Goal: Task Accomplishment & Management: Use online tool/utility

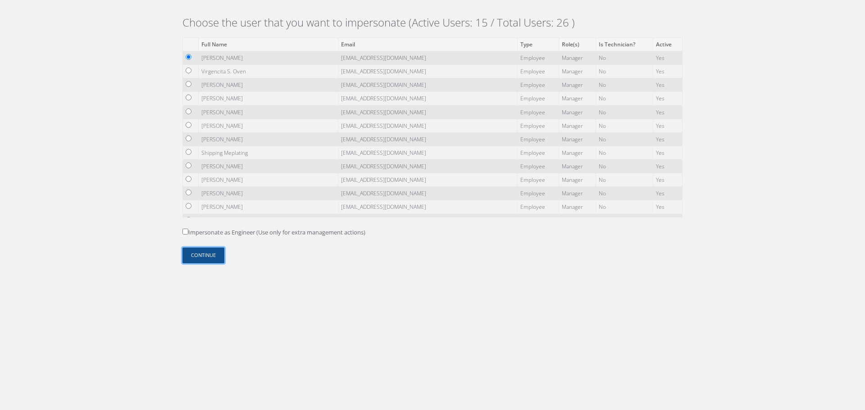
click at [200, 257] on button "Continue" at bounding box center [203, 256] width 42 height 16
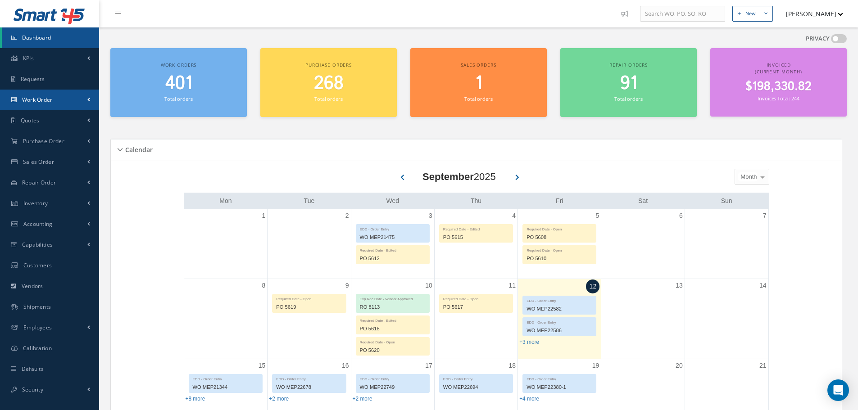
click at [84, 103] on link "Work Order" at bounding box center [49, 100] width 99 height 21
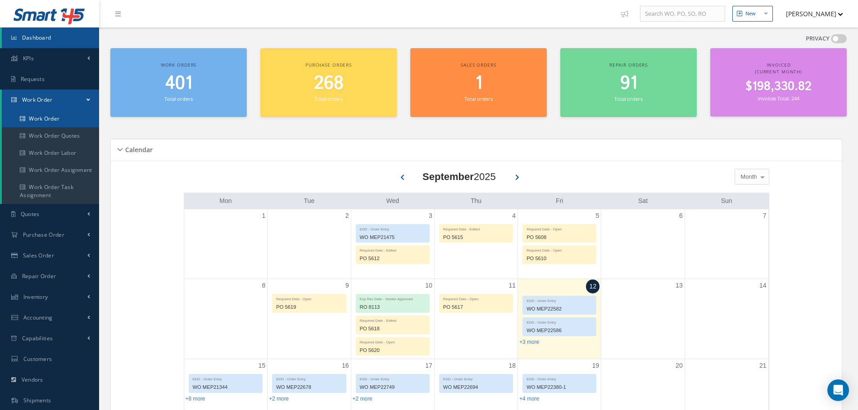
click at [71, 126] on link "Work Order" at bounding box center [50, 118] width 97 height 17
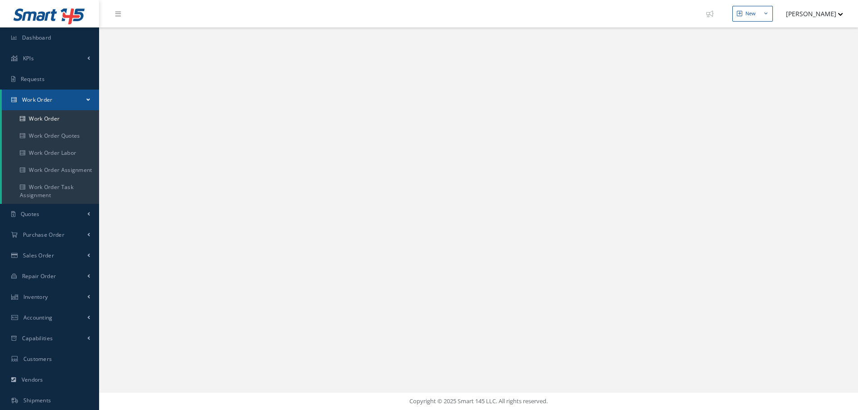
select select "25"
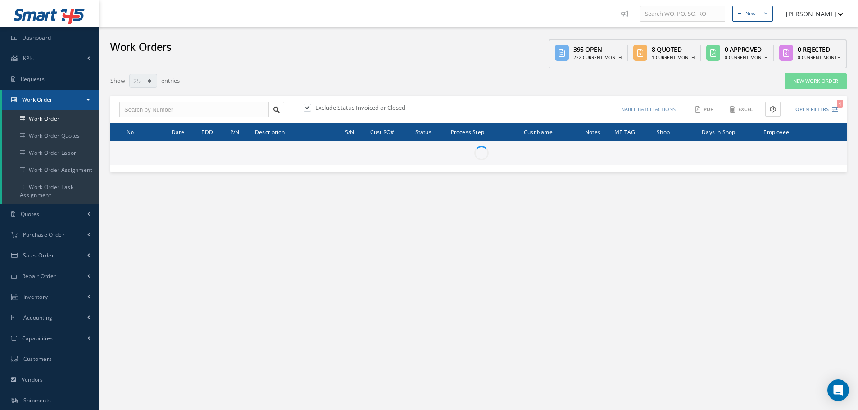
click at [311, 106] on label at bounding box center [312, 108] width 2 height 8
click at [309, 106] on input "checkbox" at bounding box center [307, 108] width 6 height 6
checkbox input "false"
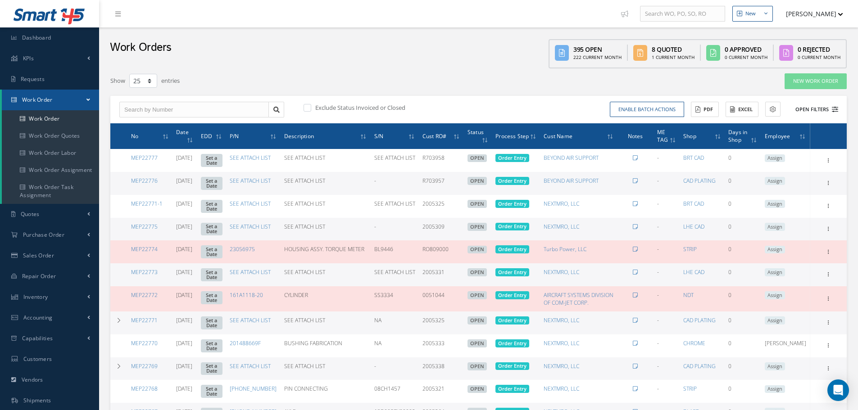
click at [817, 109] on button "Open Filters" at bounding box center [812, 109] width 51 height 15
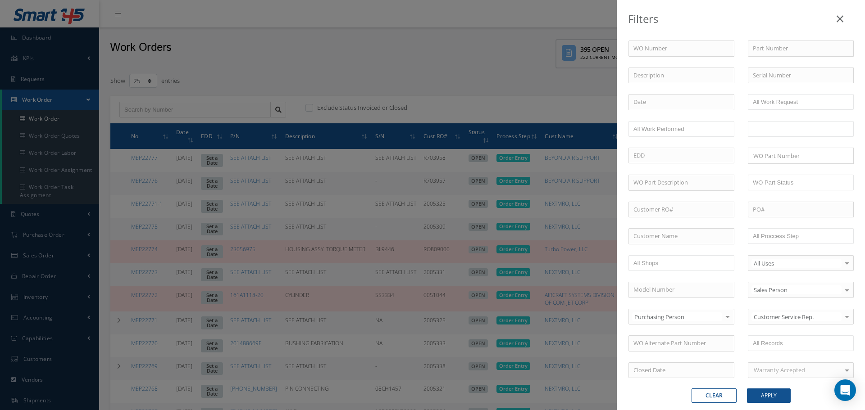
click at [770, 132] on input "text" at bounding box center [771, 128] width 36 height 11
click at [764, 396] on button "Apply" at bounding box center [769, 396] width 44 height 14
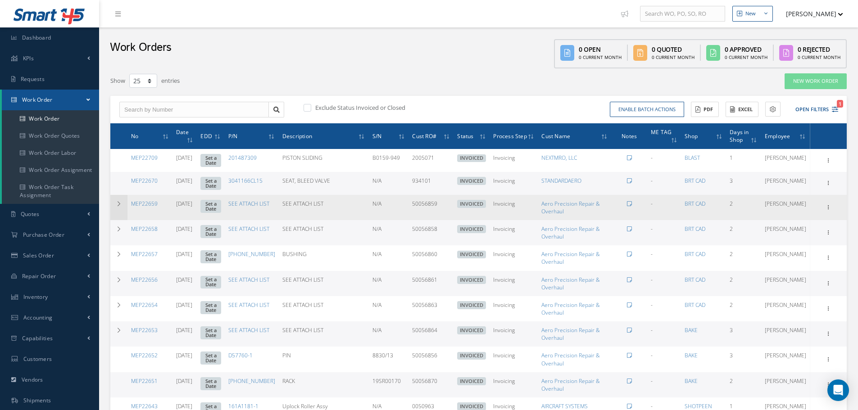
click at [117, 206] on icon at bounding box center [119, 203] width 6 height 5
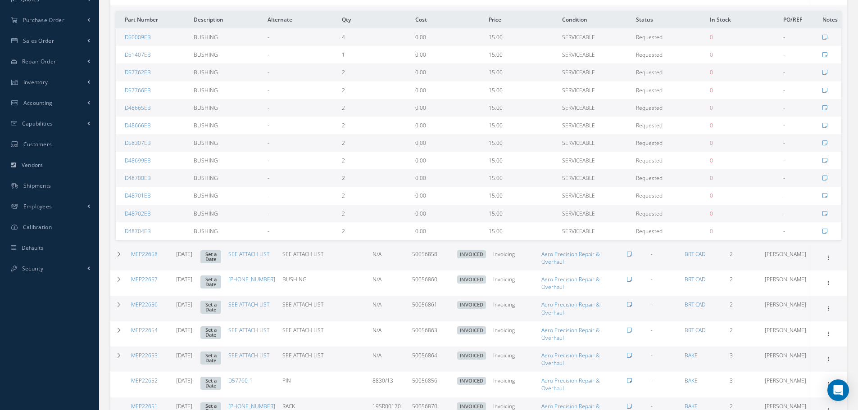
scroll to position [45, 0]
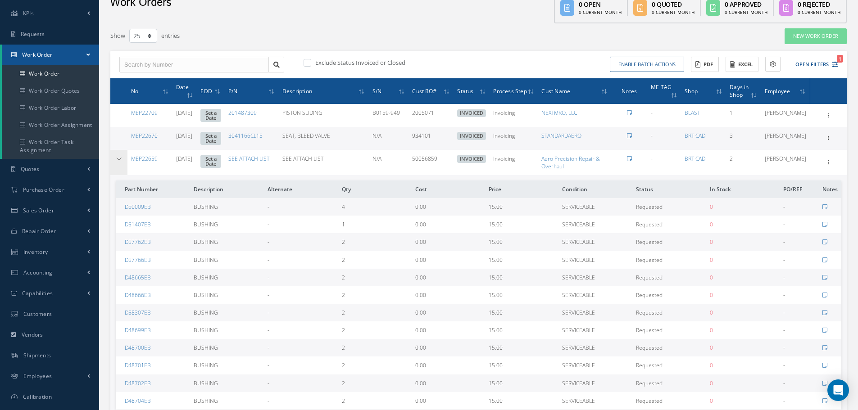
click at [114, 169] on td at bounding box center [118, 162] width 17 height 25
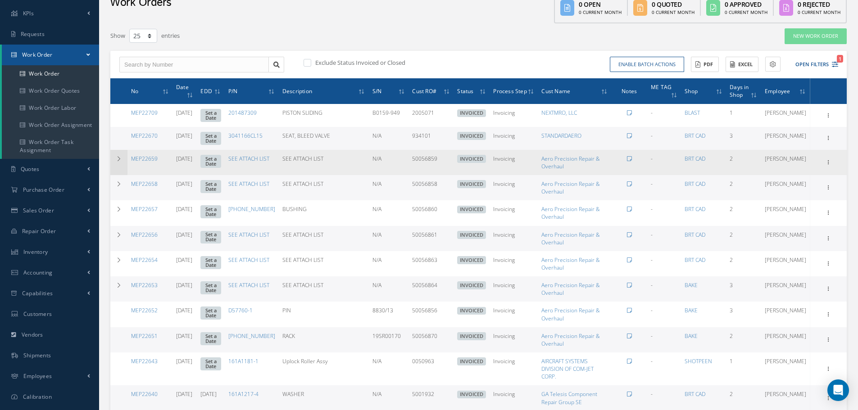
click at [118, 162] on icon at bounding box center [119, 158] width 6 height 5
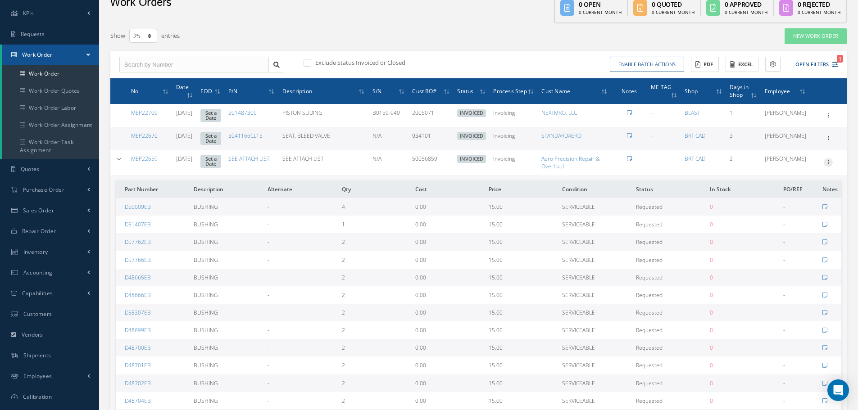
click at [829, 165] on icon at bounding box center [828, 161] width 9 height 7
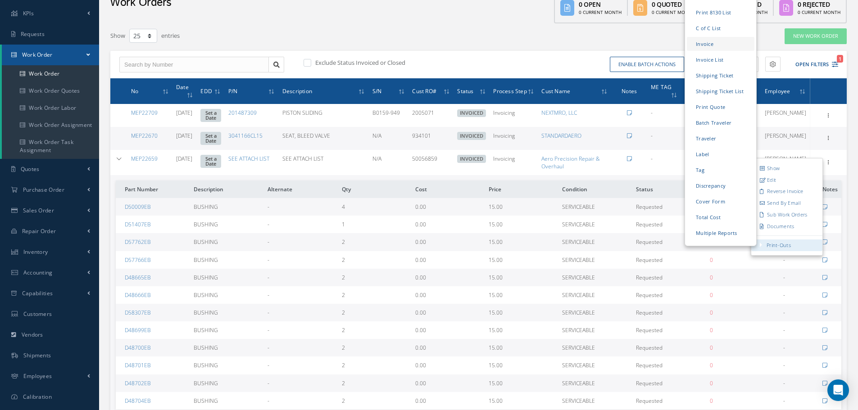
click at [700, 51] on link "Invoice" at bounding box center [721, 44] width 68 height 14
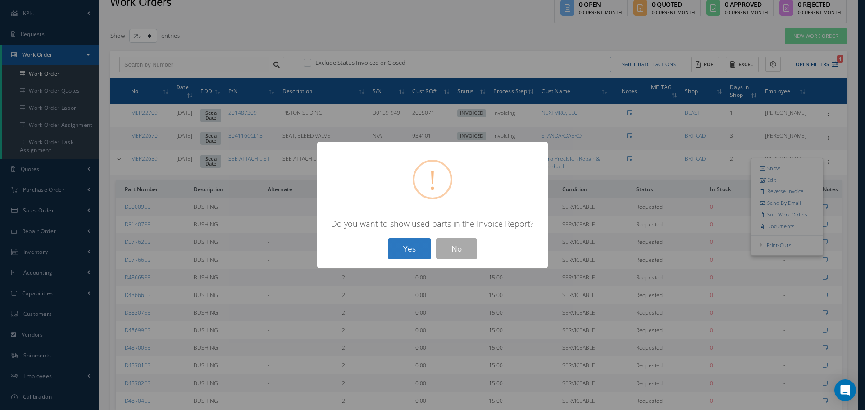
click at [409, 243] on button "Yes" at bounding box center [409, 248] width 43 height 21
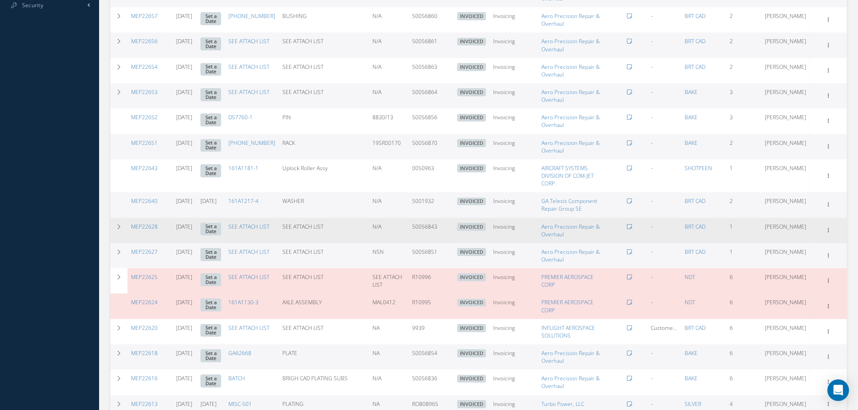
scroll to position [496, 0]
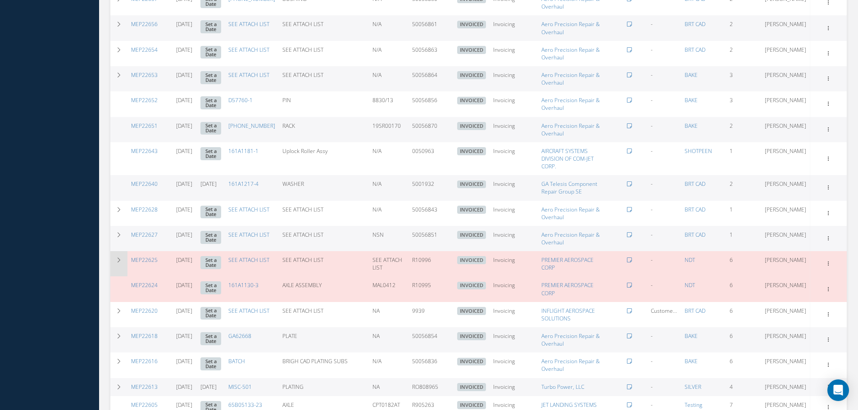
click at [115, 259] on td at bounding box center [118, 263] width 17 height 25
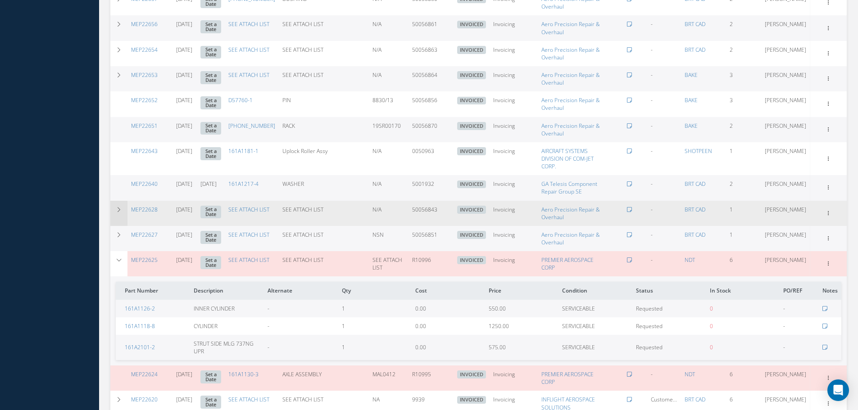
click at [116, 214] on td at bounding box center [118, 213] width 17 height 25
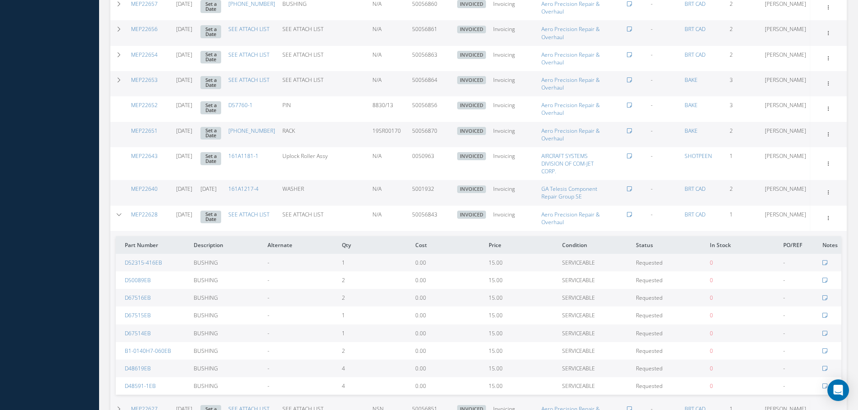
scroll to position [450, 0]
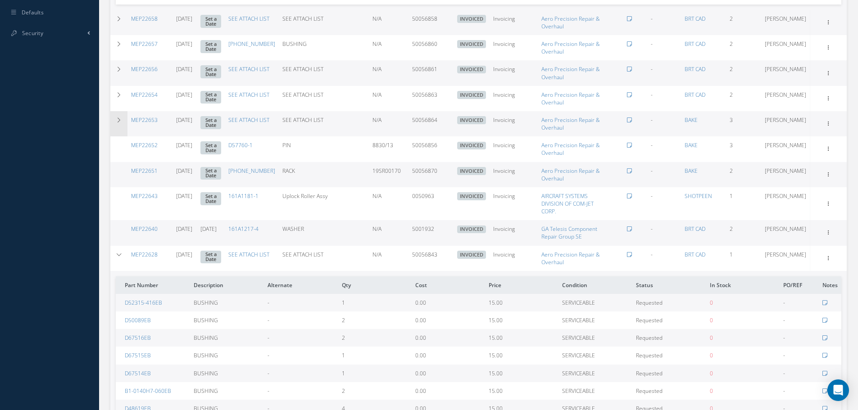
click at [113, 129] on td at bounding box center [118, 123] width 17 height 25
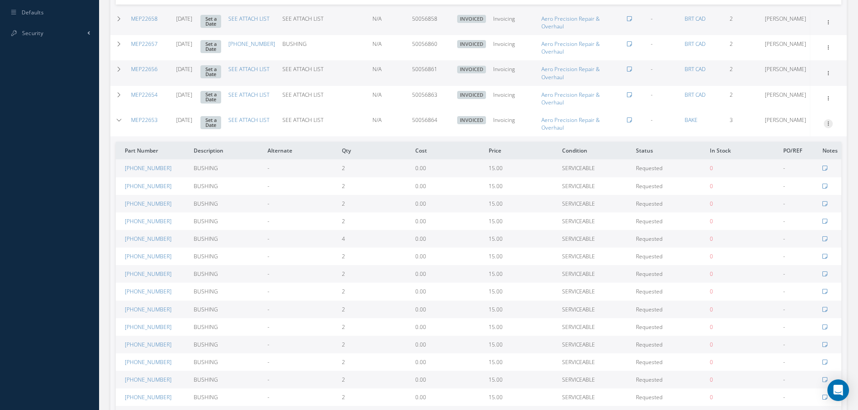
click at [824, 127] on icon at bounding box center [828, 122] width 9 height 7
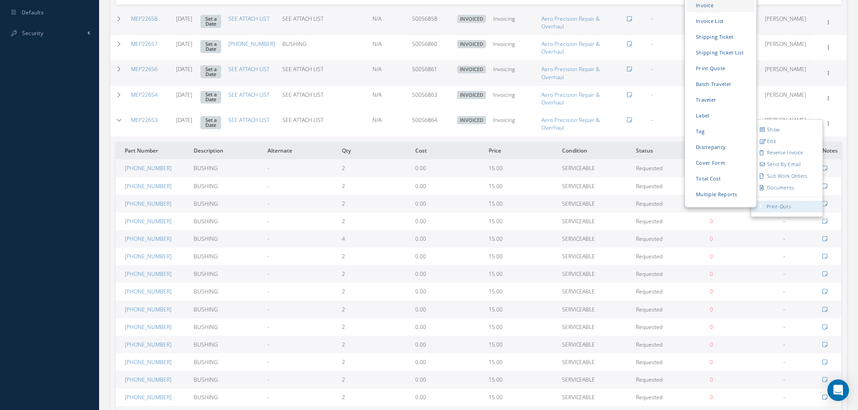
click at [704, 10] on link "Invoice" at bounding box center [721, 5] width 68 height 14
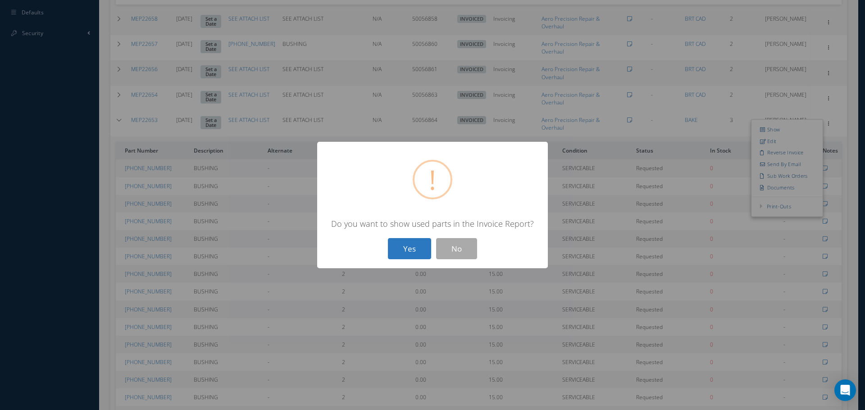
click at [411, 246] on button "Yes" at bounding box center [409, 248] width 43 height 21
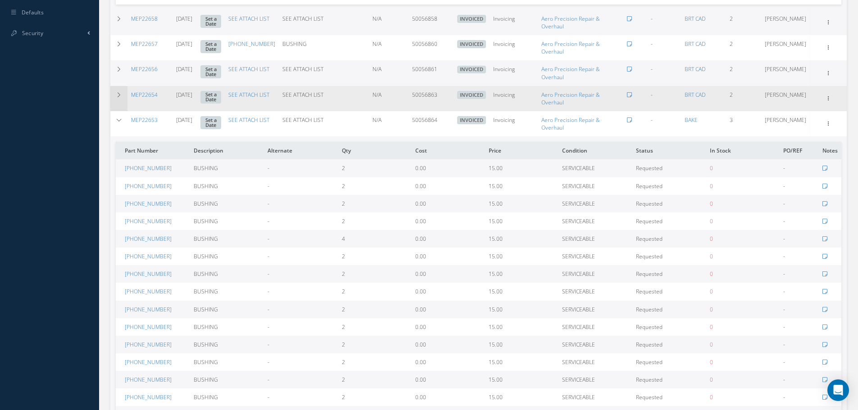
click at [122, 98] on icon at bounding box center [119, 94] width 6 height 5
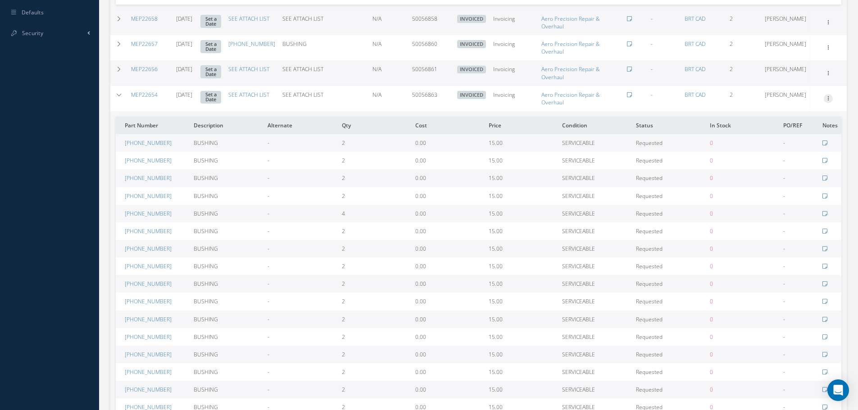
click at [830, 100] on icon at bounding box center [828, 97] width 9 height 7
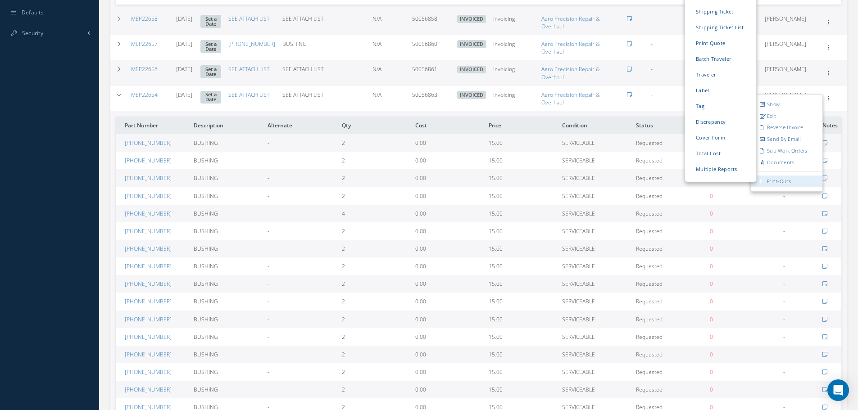
click at [784, 185] on link "Print-Outs" at bounding box center [779, 181] width 24 height 7
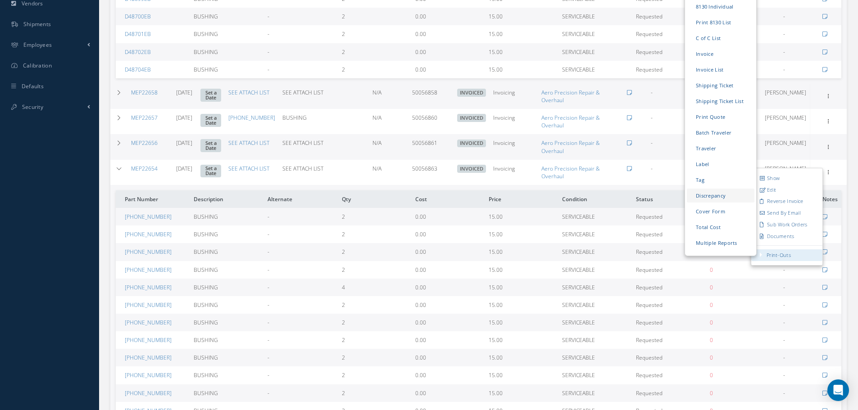
scroll to position [360, 0]
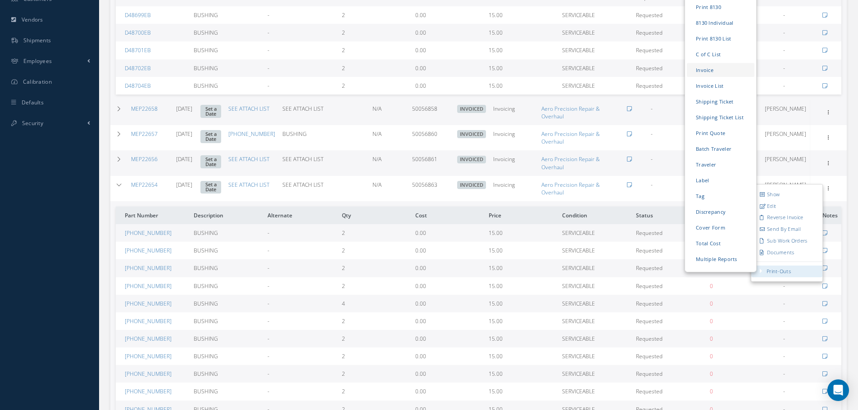
click at [709, 77] on link "Invoice" at bounding box center [721, 70] width 68 height 14
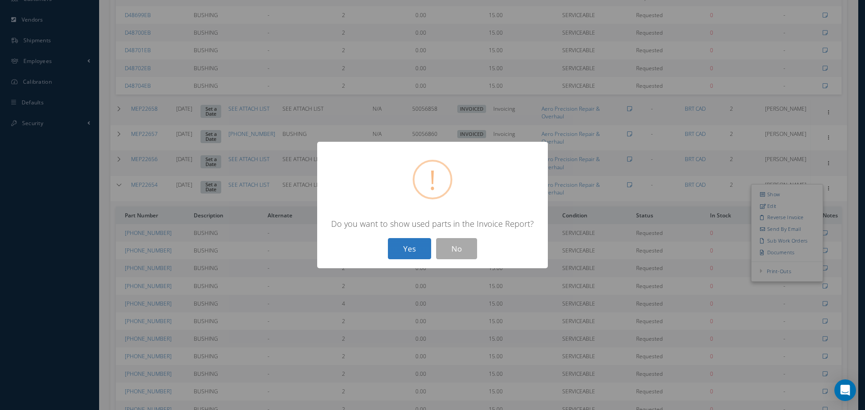
click at [414, 247] on button "Yes" at bounding box center [409, 248] width 43 height 21
